Goal: Information Seeking & Learning: Learn about a topic

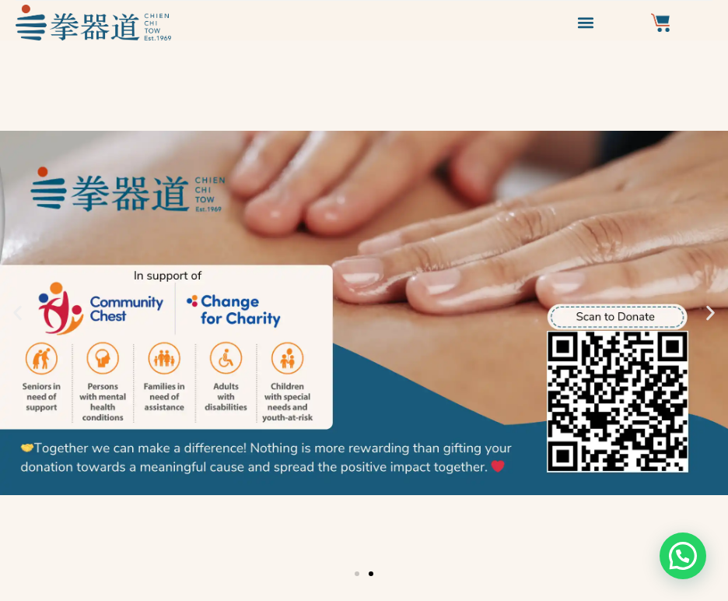
click at [707, 311] on icon "Next slide" at bounding box center [710, 312] width 19 height 19
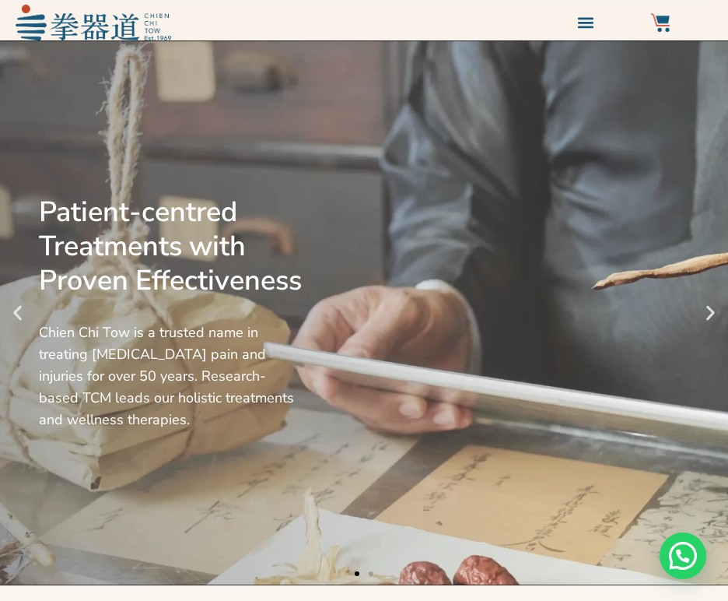
click at [707, 311] on icon "Next slide" at bounding box center [710, 312] width 19 height 19
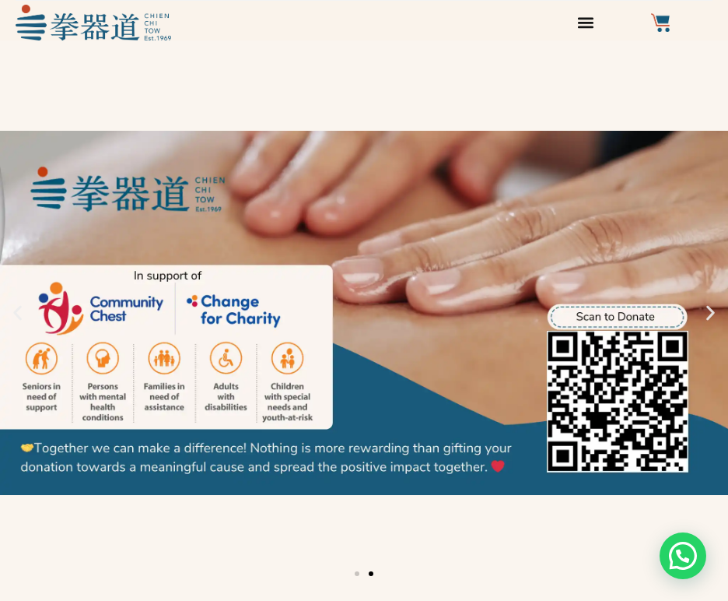
click at [585, 29] on icon "Menu Toggle" at bounding box center [585, 22] width 17 height 17
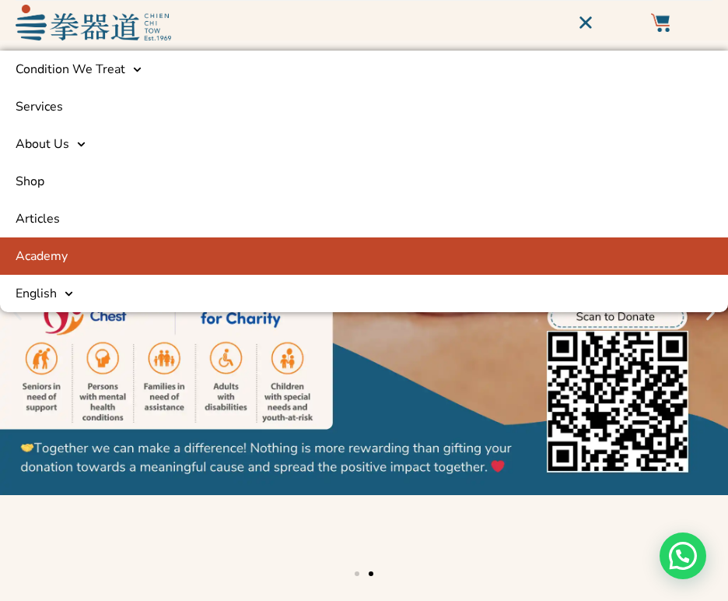
click at [61, 247] on link "Academy" at bounding box center [364, 255] width 728 height 37
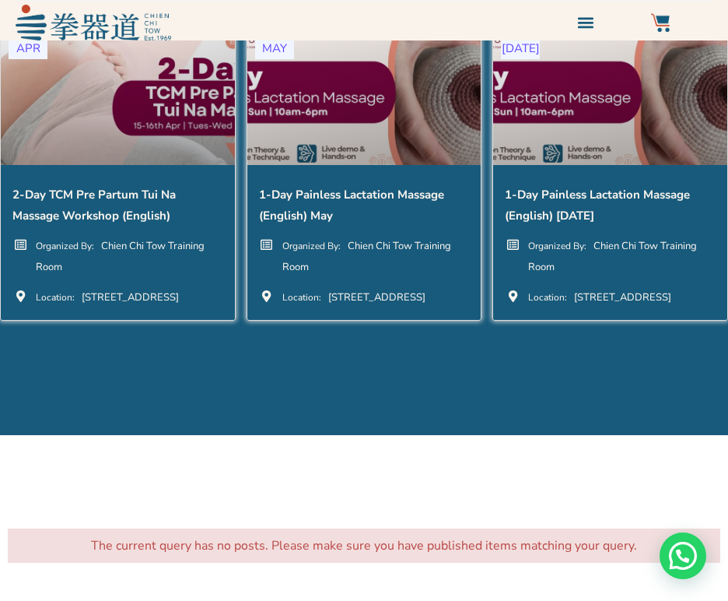
scroll to position [3658, 0]
